Goal: Information Seeking & Learning: Learn about a topic

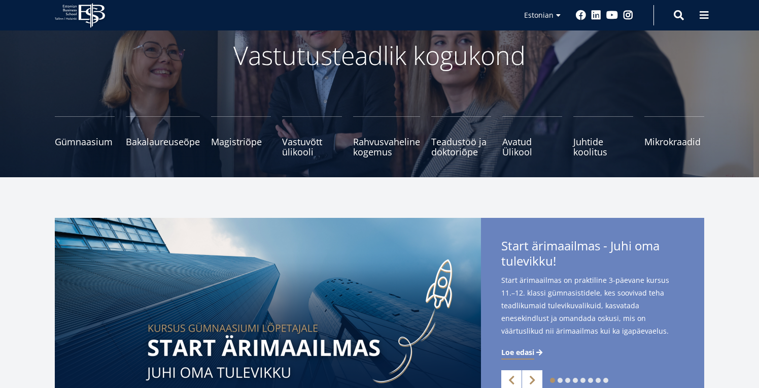
scroll to position [68, 0]
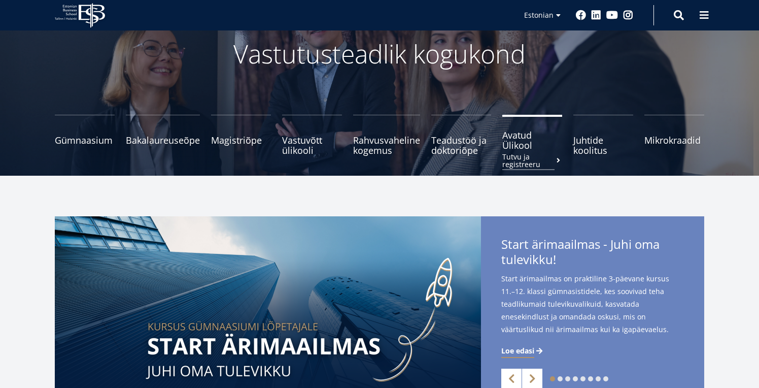
click at [516, 142] on span "Avatud Ülikool Tutvu ja registreeru" at bounding box center [533, 140] width 60 height 20
click at [585, 142] on span "Juhtide koolitus Tutvu ja registreeru" at bounding box center [604, 140] width 60 height 20
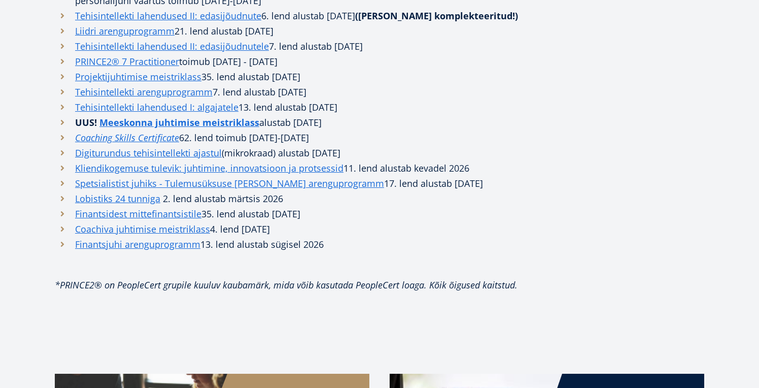
scroll to position [590, 0]
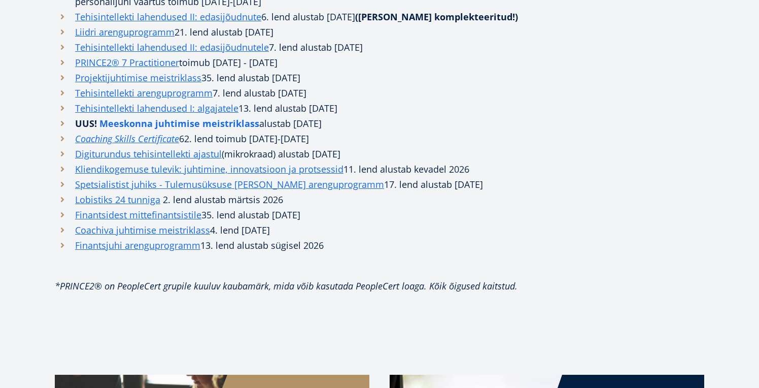
click at [144, 117] on strong "Meeskonna juhtimise meistriklass" at bounding box center [179, 123] width 160 height 12
click at [162, 177] on link "Spetsialistist juhiks - Tulemusüksuse juhi arenguprogramm" at bounding box center [229, 184] width 309 height 15
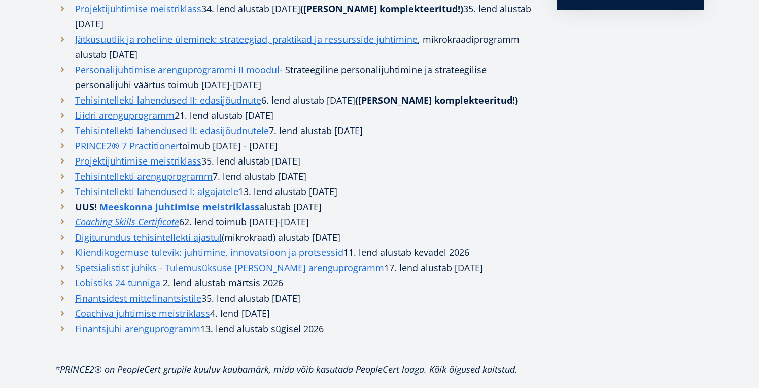
scroll to position [505, 0]
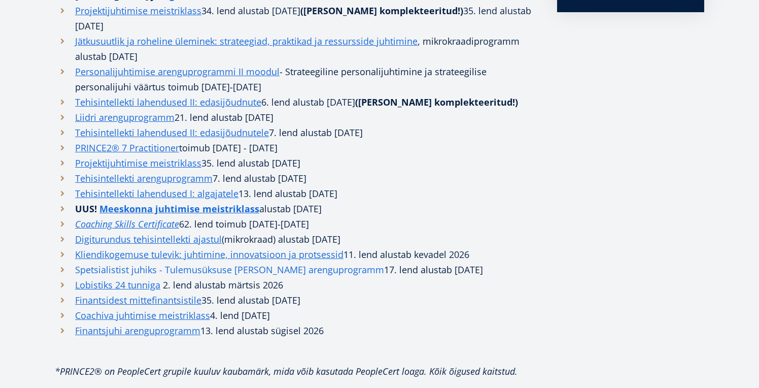
click at [195, 262] on link "Spetsialistist juhiks - Tulemusüksuse juhi arenguprogramm" at bounding box center [229, 269] width 309 height 15
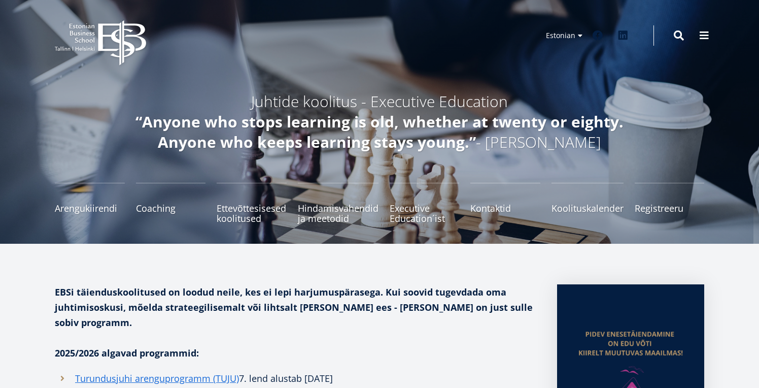
scroll to position [0, 0]
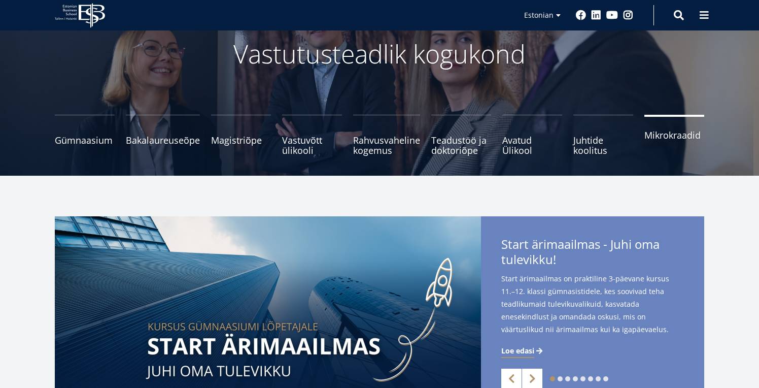
click at [658, 139] on span "Mikrokraadid" at bounding box center [675, 135] width 60 height 10
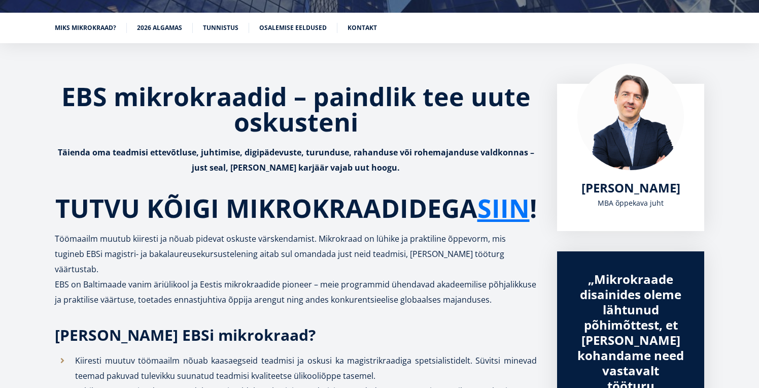
scroll to position [153, 0]
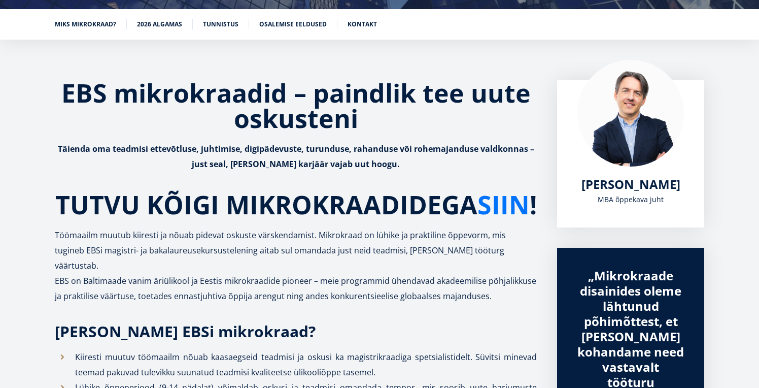
click at [478, 217] on link "SIIN" at bounding box center [504, 204] width 52 height 25
